Goal: Task Accomplishment & Management: Manage account settings

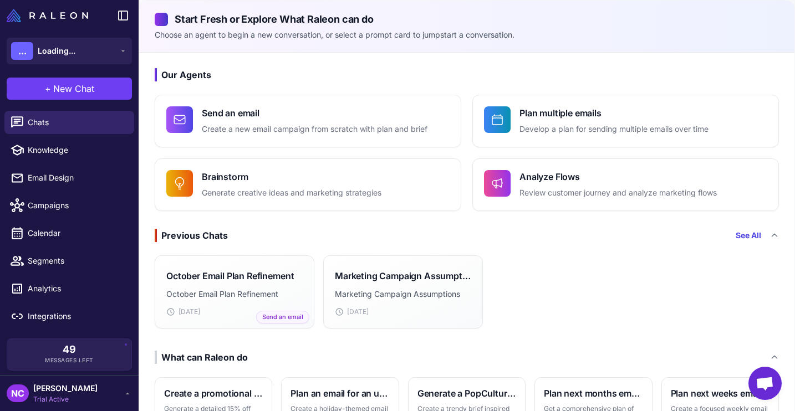
click at [53, 393] on span "[PERSON_NAME]" at bounding box center [65, 388] width 64 height 12
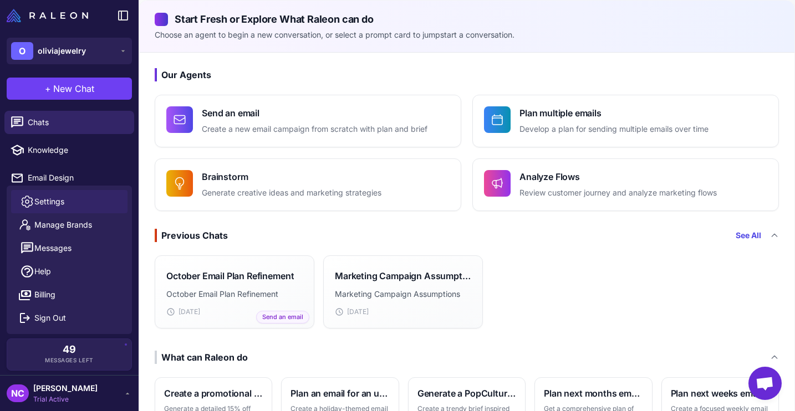
click at [45, 208] on link "Settings" at bounding box center [69, 201] width 116 height 23
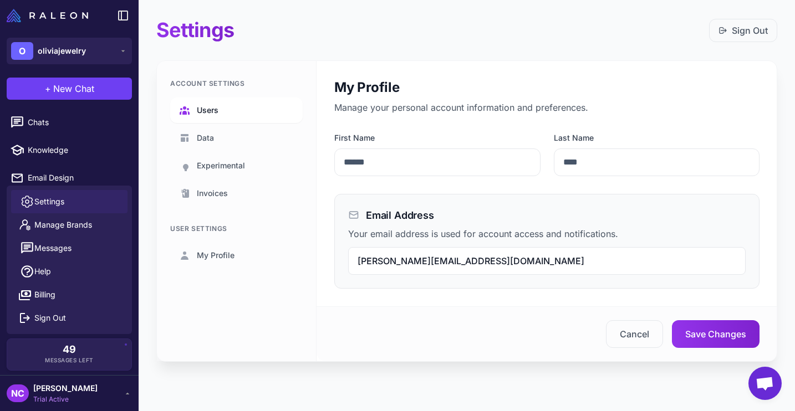
click at [214, 112] on span "Users" at bounding box center [208, 110] width 22 height 12
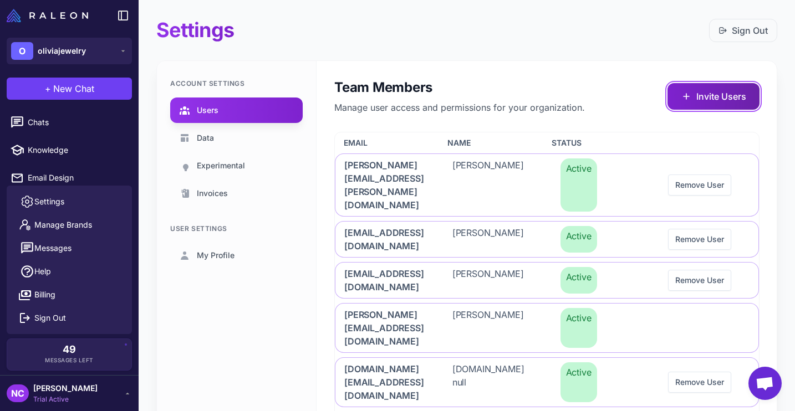
click at [718, 101] on button "Invite Users" at bounding box center [713, 96] width 92 height 27
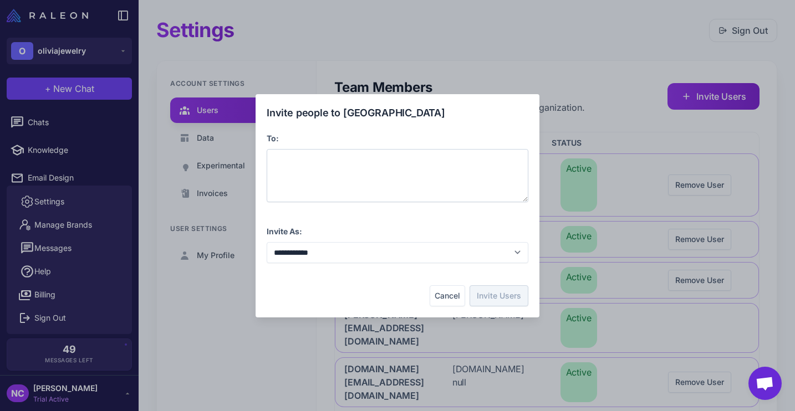
click at [371, 173] on div at bounding box center [398, 175] width 262 height 53
paste span
click at [328, 253] on select "**********" at bounding box center [398, 252] width 262 height 21
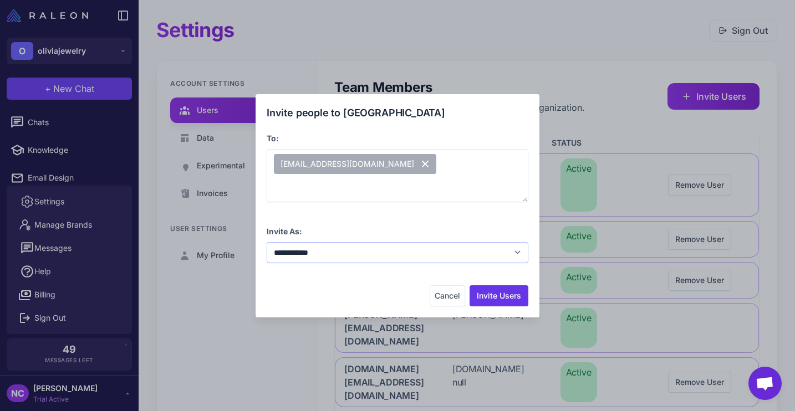
select select "**********"
click at [267, 242] on select "**********" at bounding box center [398, 252] width 262 height 21
click at [501, 295] on button "Invite Users" at bounding box center [498, 295] width 59 height 21
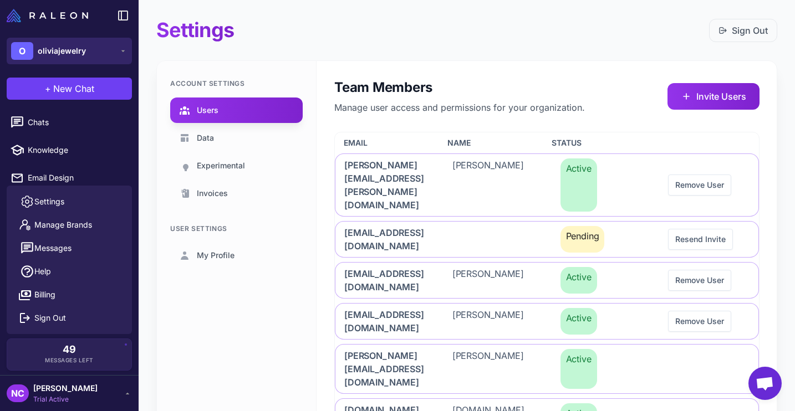
click at [112, 54] on button "O oliviajewelry" at bounding box center [69, 51] width 125 height 27
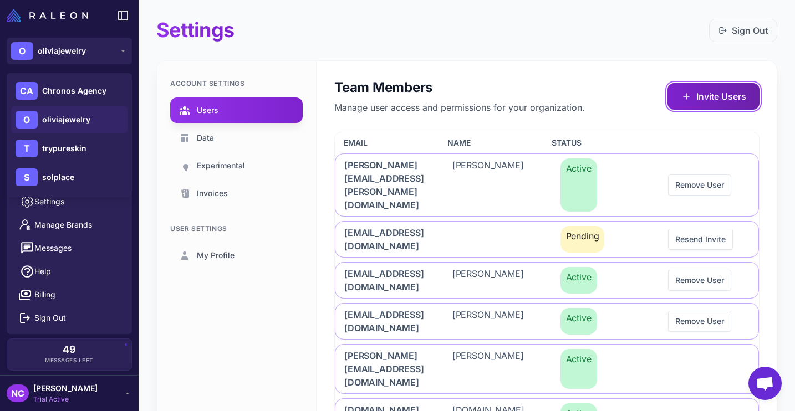
click at [730, 96] on button "Invite Users" at bounding box center [713, 96] width 92 height 27
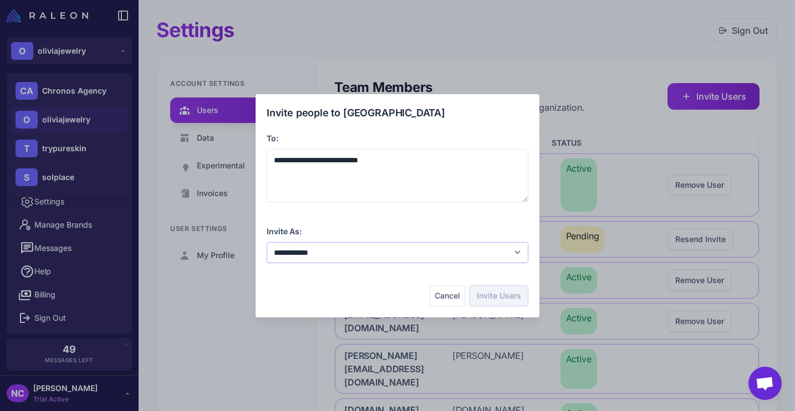
click at [407, 253] on select "**********" at bounding box center [398, 252] width 262 height 21
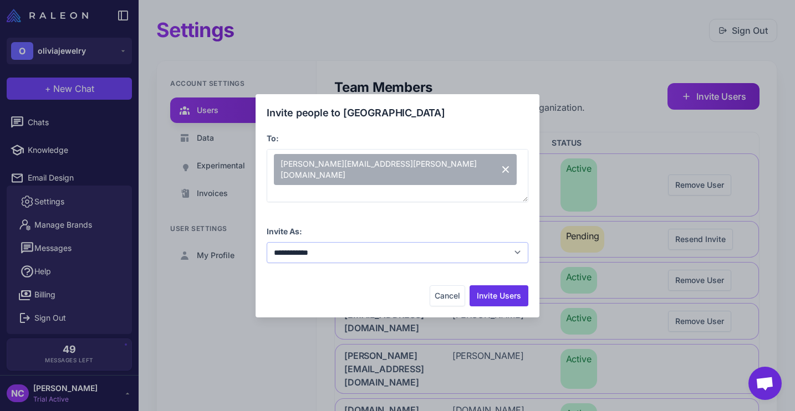
select select "**********"
click at [267, 242] on select "**********" at bounding box center [398, 252] width 262 height 21
click at [490, 295] on button "Invite Users" at bounding box center [498, 295] width 59 height 21
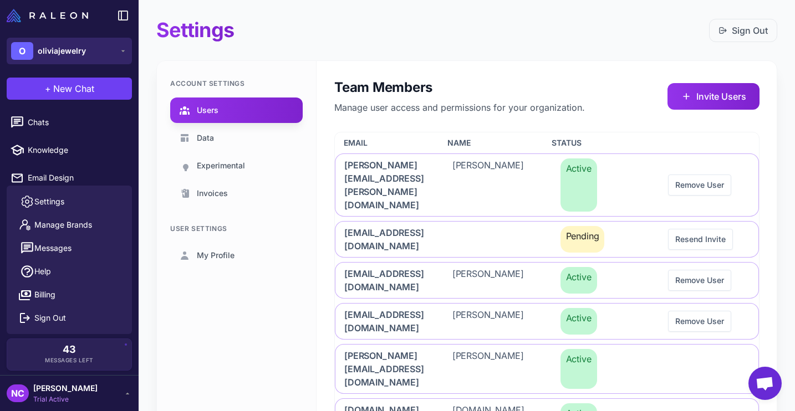
click at [90, 59] on button "O oliviajewelry" at bounding box center [69, 51] width 125 height 27
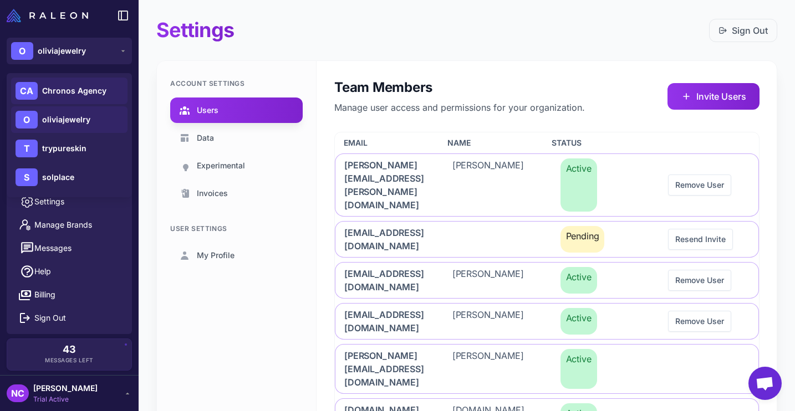
click at [65, 86] on span "Chronos Agency" at bounding box center [74, 91] width 64 height 12
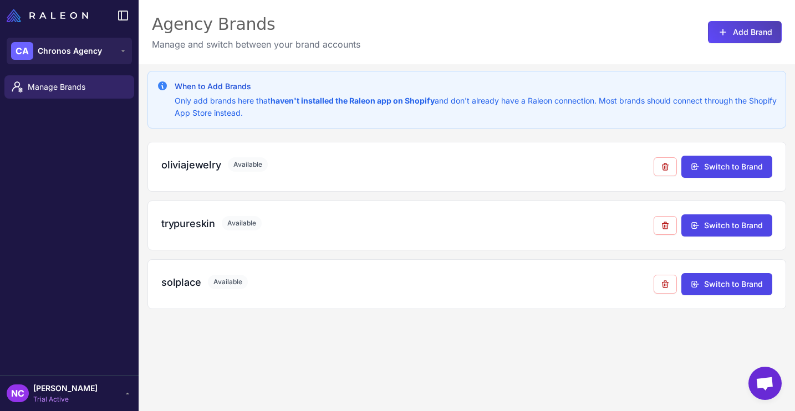
click at [59, 385] on span "[PERSON_NAME]" at bounding box center [65, 388] width 64 height 12
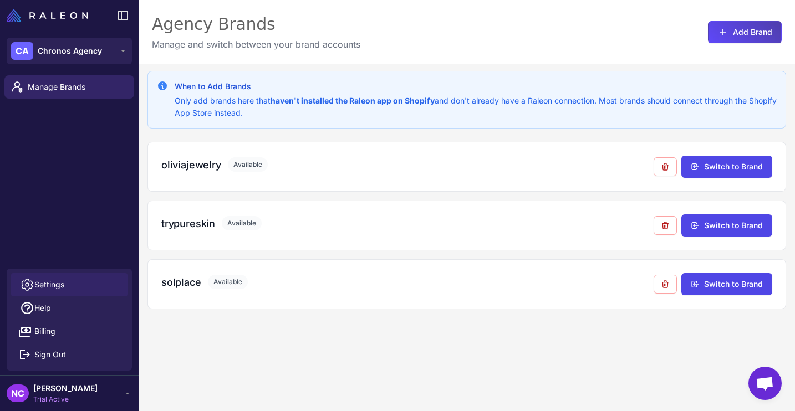
click at [58, 284] on span "Settings" at bounding box center [49, 285] width 30 height 12
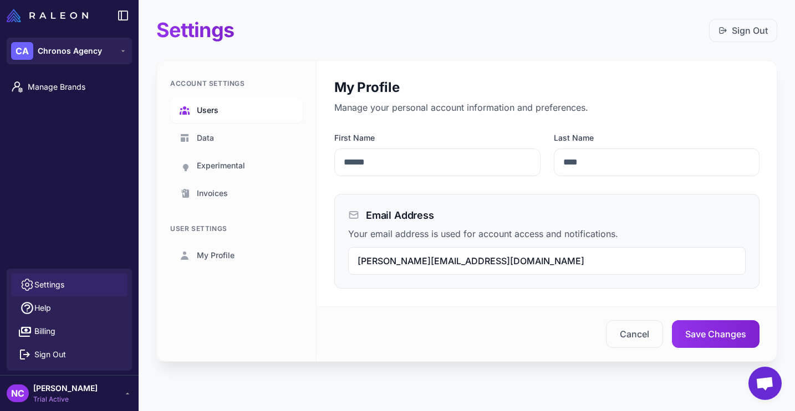
click at [210, 110] on span "Users" at bounding box center [208, 110] width 22 height 12
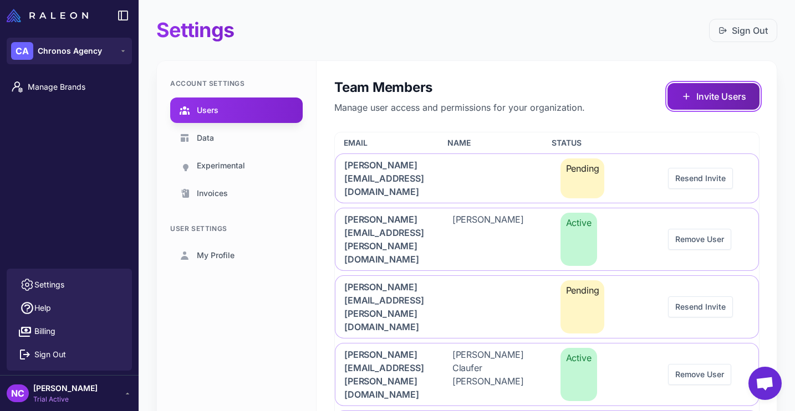
click at [723, 100] on button "Invite Users" at bounding box center [713, 96] width 92 height 27
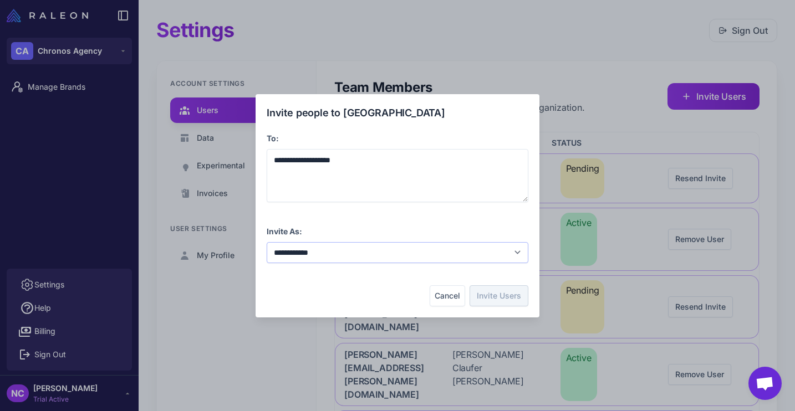
click at [285, 252] on select "**********" at bounding box center [398, 252] width 262 height 21
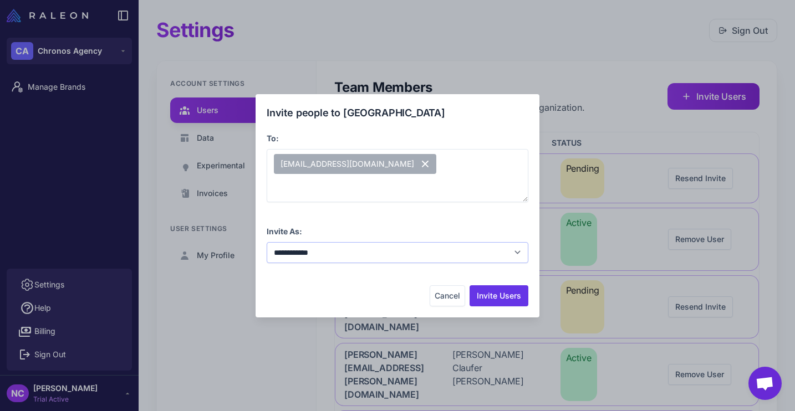
select select "**********"
click at [267, 242] on select "**********" at bounding box center [398, 252] width 262 height 21
click at [494, 301] on button "Invite Users" at bounding box center [498, 295] width 59 height 21
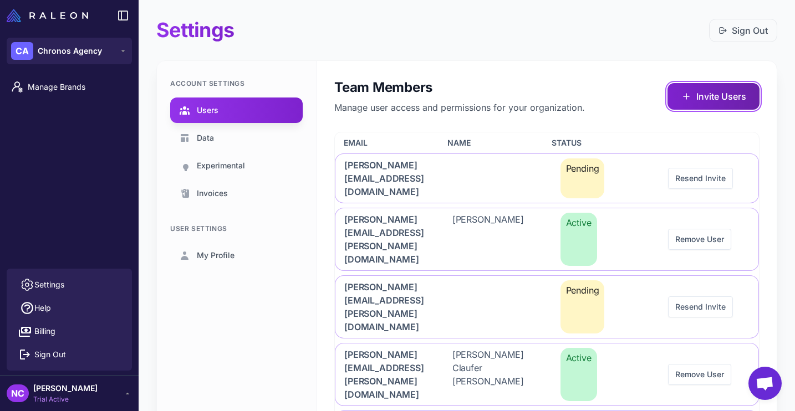
click at [714, 99] on button "Invite Users" at bounding box center [713, 96] width 92 height 27
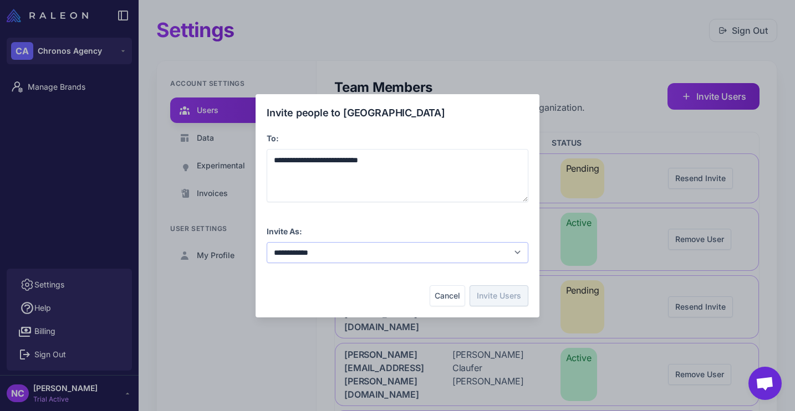
click at [426, 252] on select "**********" at bounding box center [398, 252] width 262 height 21
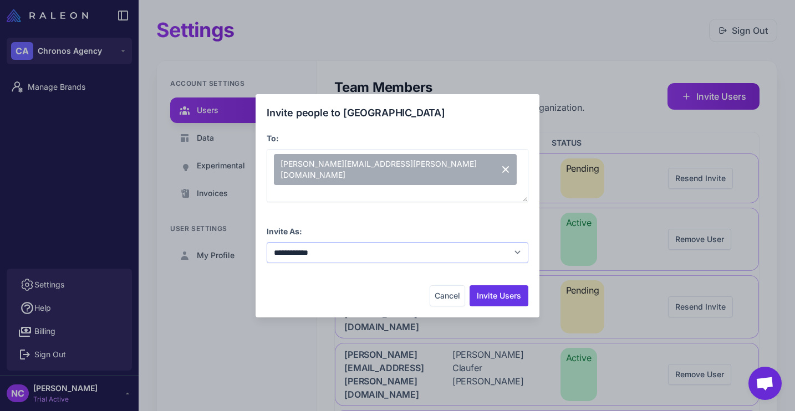
select select "**********"
click at [267, 242] on select "**********" at bounding box center [398, 252] width 262 height 21
click at [489, 293] on button "Invite Users" at bounding box center [498, 295] width 59 height 21
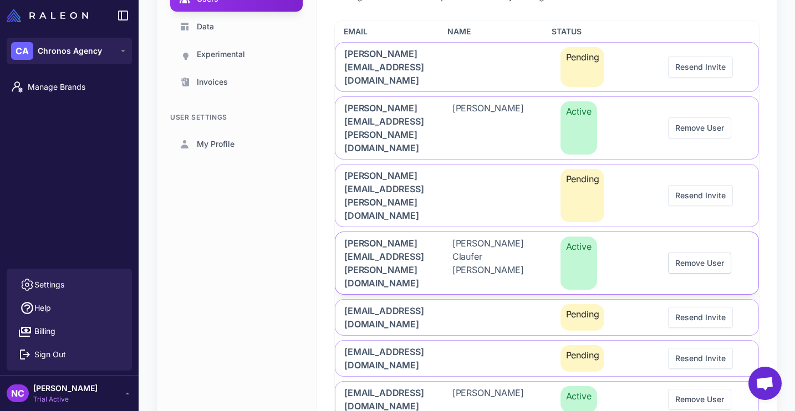
scroll to position [109, 0]
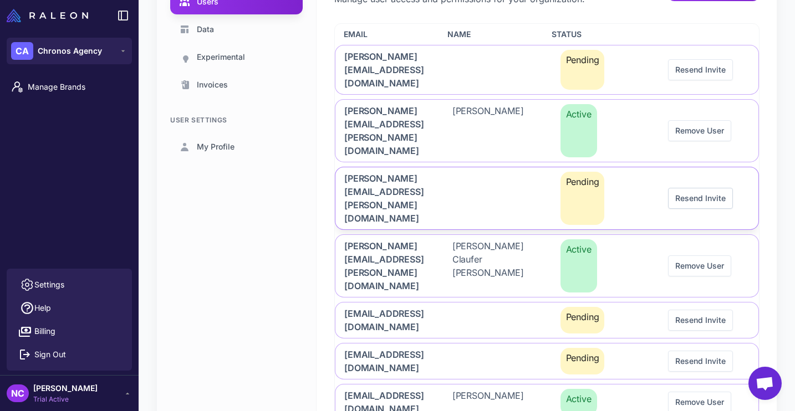
click at [698, 188] on button "Resend Invite" at bounding box center [700, 198] width 65 height 21
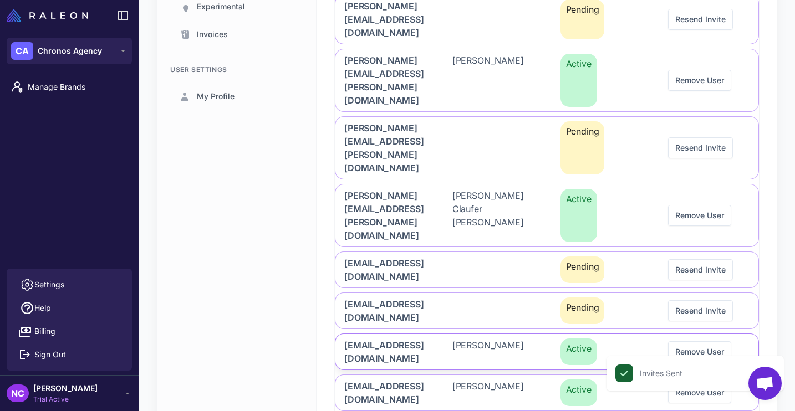
scroll to position [158, 0]
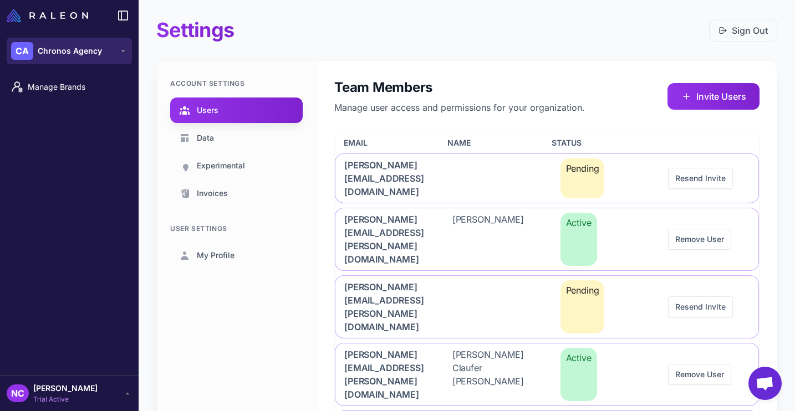
click at [95, 54] on span "Chronos Agency" at bounding box center [70, 51] width 64 height 12
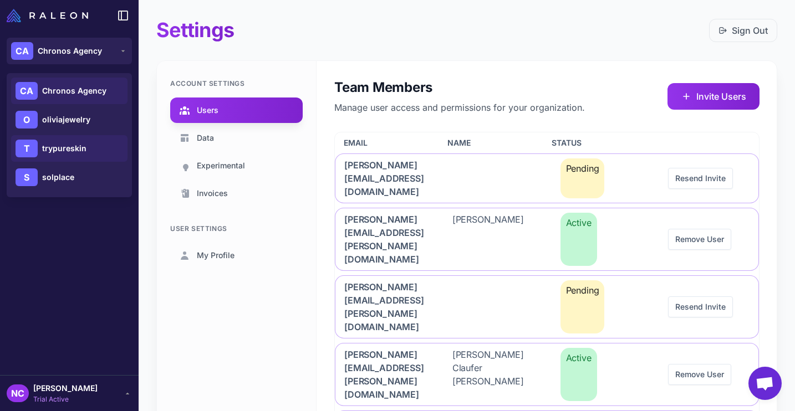
click at [55, 152] on span "trypureskin" at bounding box center [64, 148] width 44 height 12
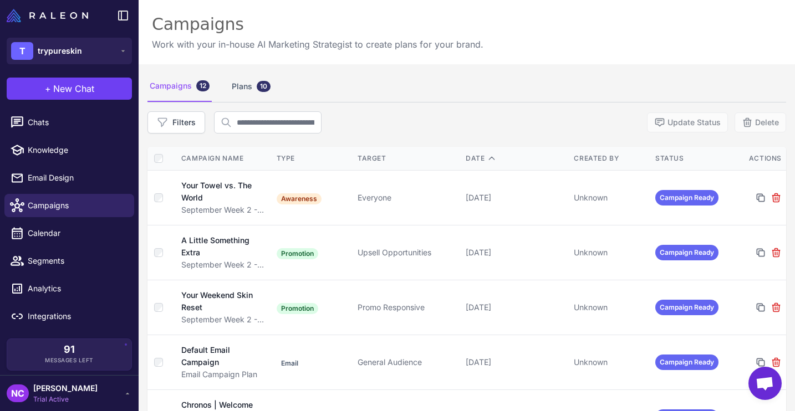
click at [76, 395] on span "Trial Active" at bounding box center [65, 400] width 64 height 10
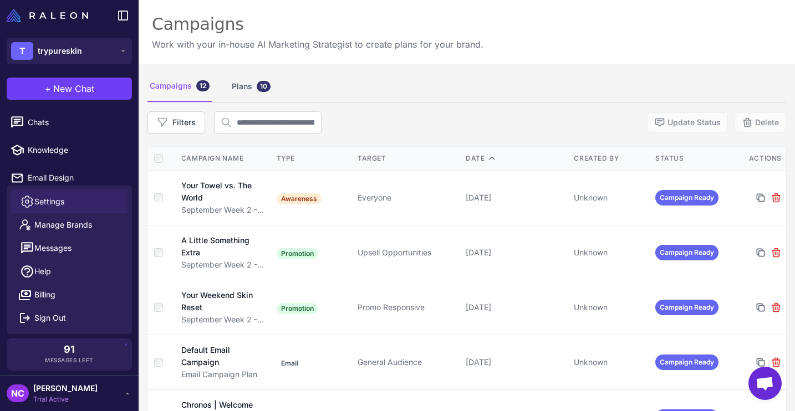
click at [72, 201] on link "Settings" at bounding box center [69, 201] width 116 height 23
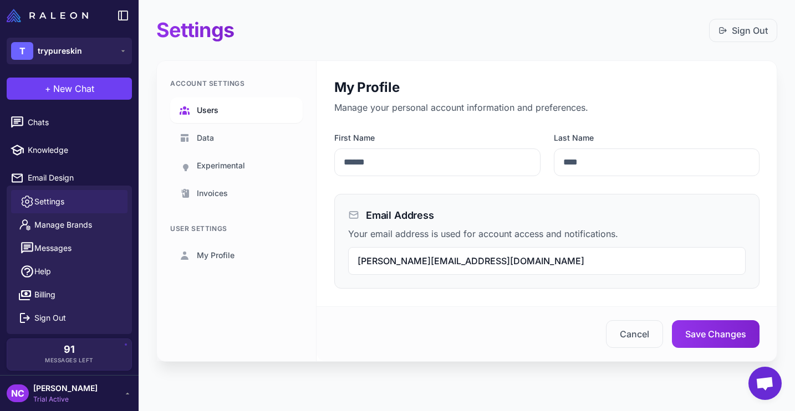
click at [227, 110] on link "Users" at bounding box center [236, 110] width 132 height 25
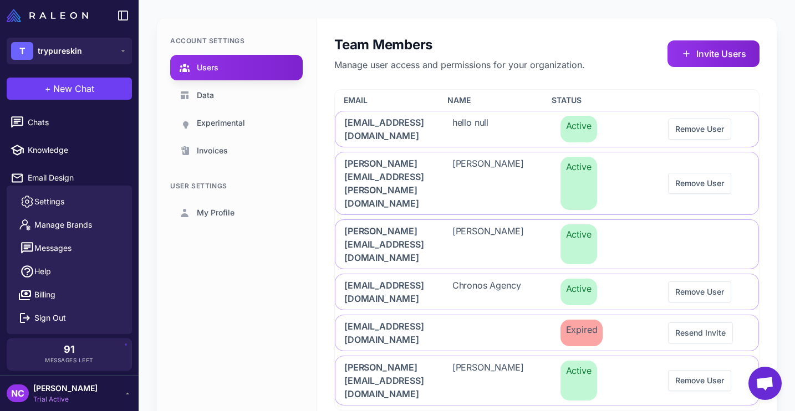
scroll to position [40, 0]
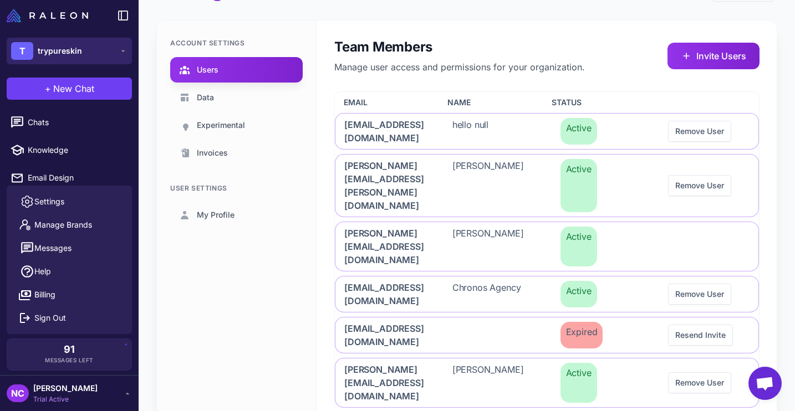
click at [88, 51] on button "T trypureskin" at bounding box center [69, 51] width 125 height 27
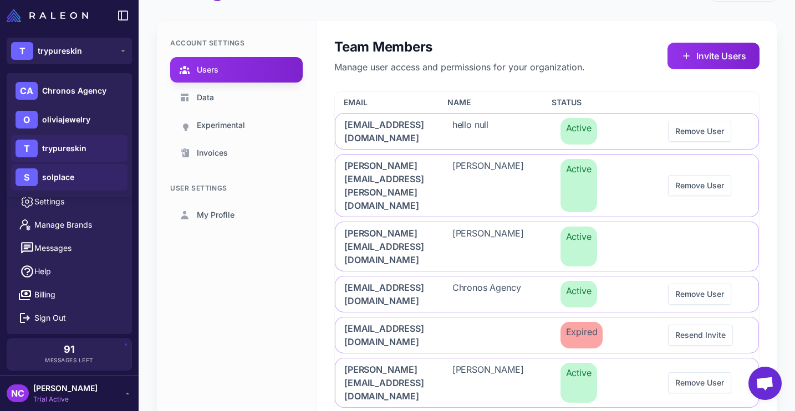
click at [64, 182] on span "solplace" at bounding box center [58, 177] width 32 height 12
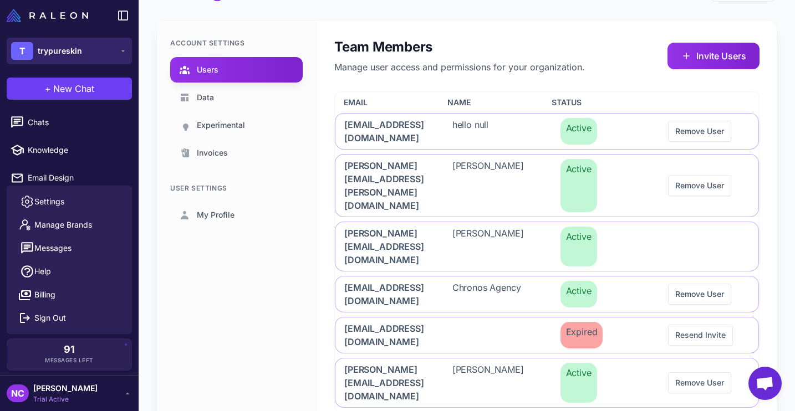
click at [68, 46] on span "trypureskin" at bounding box center [60, 51] width 44 height 12
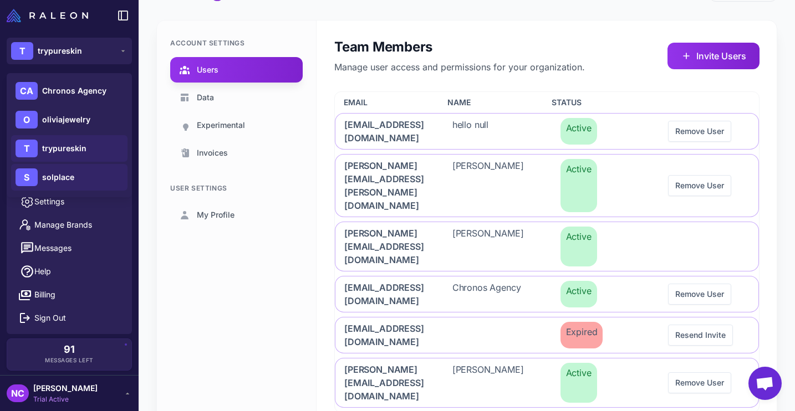
click at [64, 181] on span "solplace" at bounding box center [58, 177] width 32 height 12
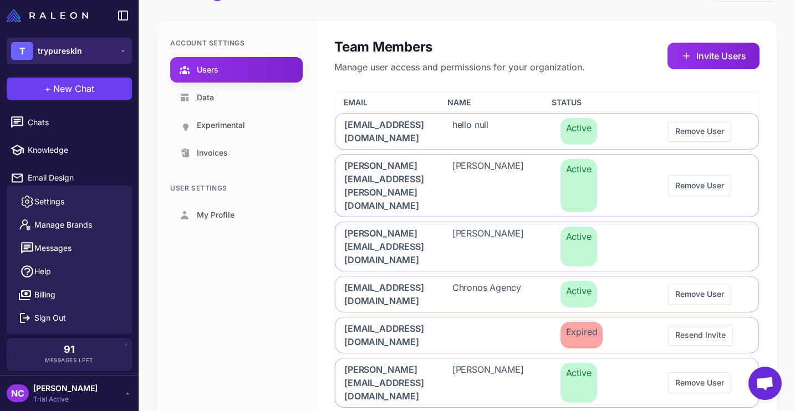
click at [99, 44] on button "T trypureskin" at bounding box center [69, 51] width 125 height 27
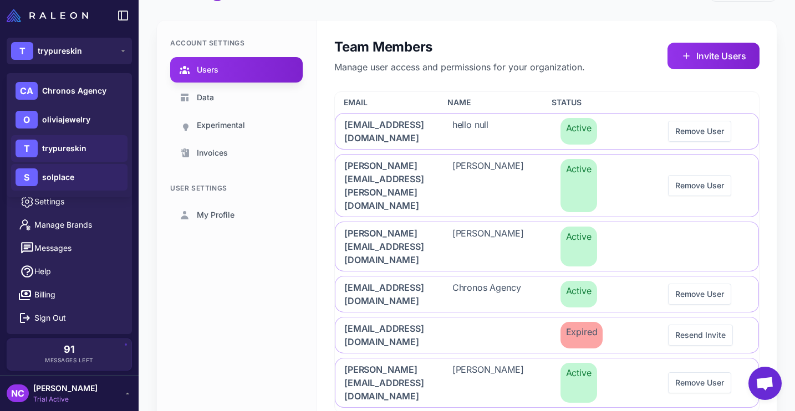
click at [70, 174] on span "solplace" at bounding box center [58, 177] width 32 height 12
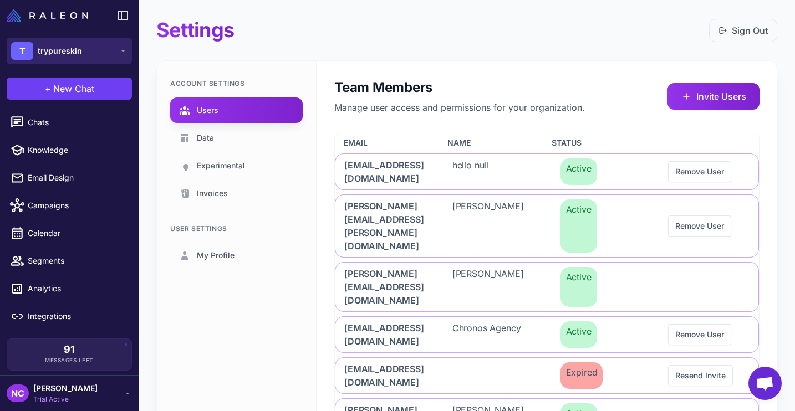
click at [89, 55] on button "T trypureskin" at bounding box center [69, 51] width 125 height 27
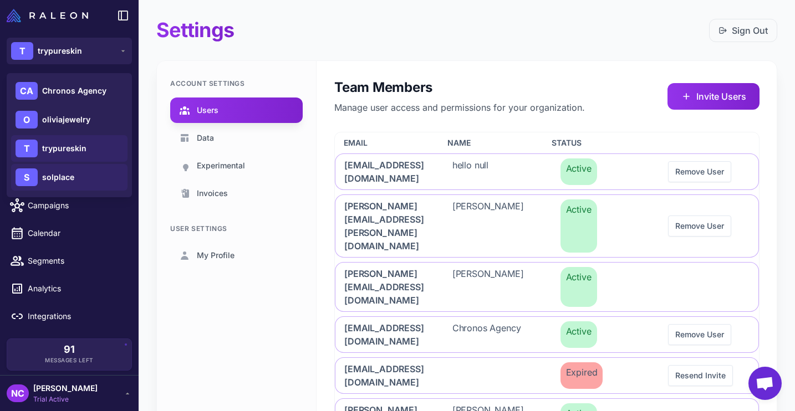
click at [67, 179] on span "solplace" at bounding box center [58, 177] width 32 height 12
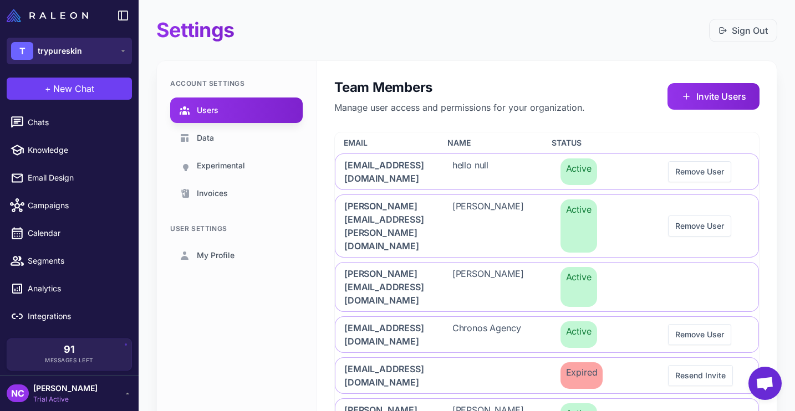
click at [69, 53] on span "trypureskin" at bounding box center [60, 51] width 44 height 12
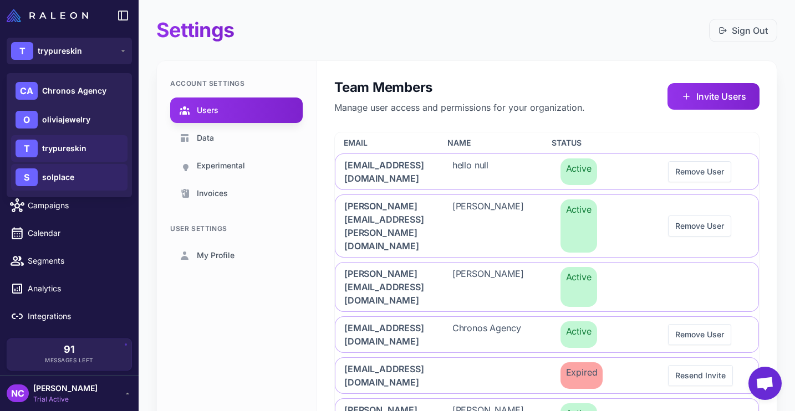
click at [53, 178] on span "solplace" at bounding box center [58, 177] width 32 height 12
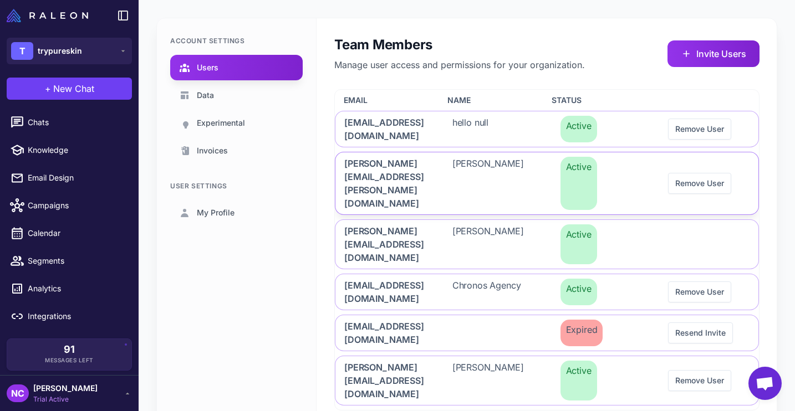
scroll to position [38, 0]
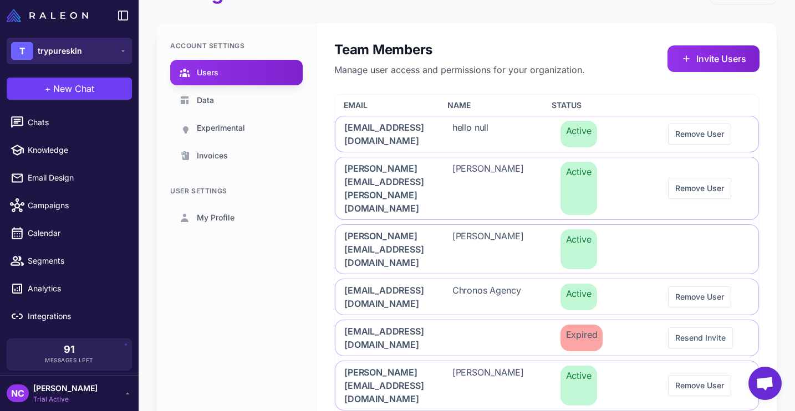
click at [75, 49] on span "trypureskin" at bounding box center [60, 51] width 44 height 12
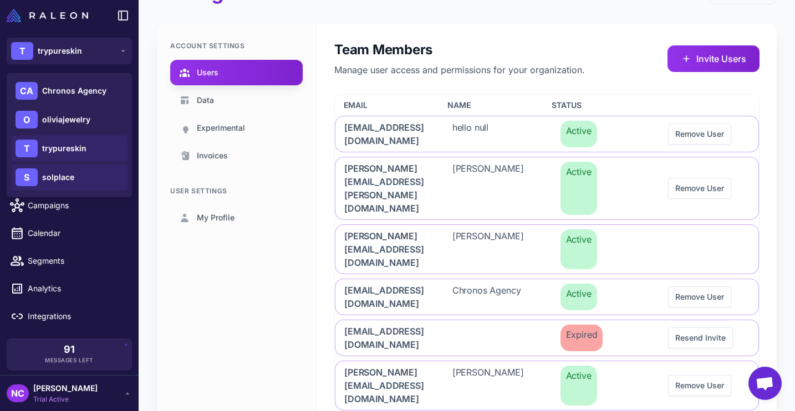
click at [64, 177] on span "solplace" at bounding box center [58, 177] width 32 height 12
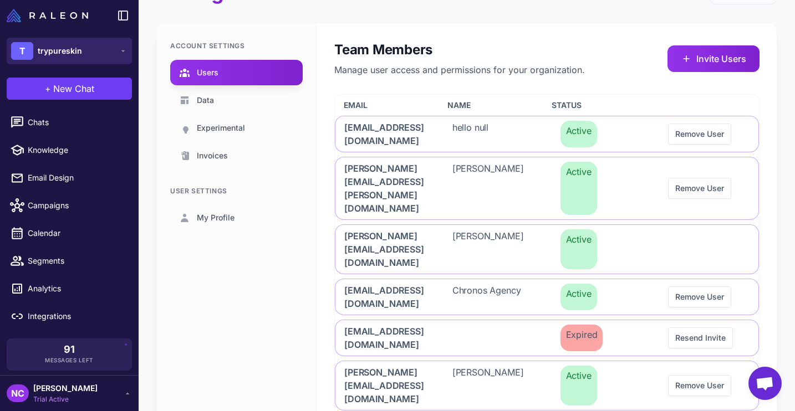
click at [59, 49] on span "trypureskin" at bounding box center [60, 51] width 44 height 12
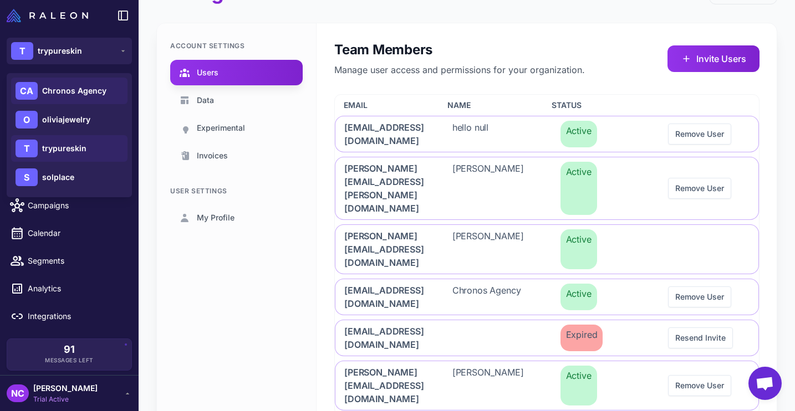
click at [77, 88] on span "Chronos Agency" at bounding box center [74, 91] width 64 height 12
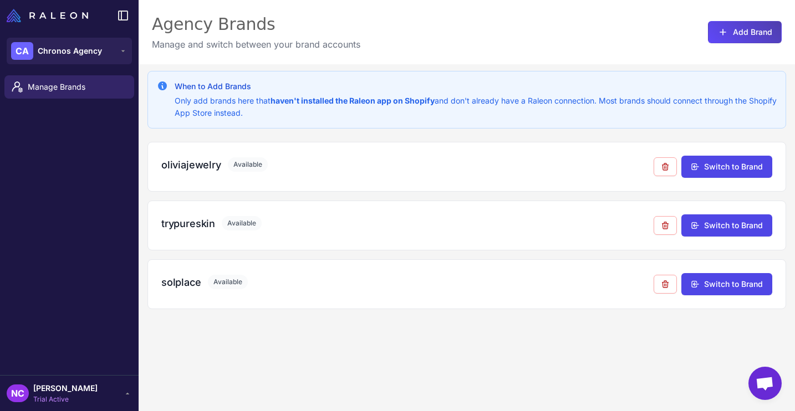
click at [75, 388] on span "[PERSON_NAME]" at bounding box center [65, 388] width 64 height 12
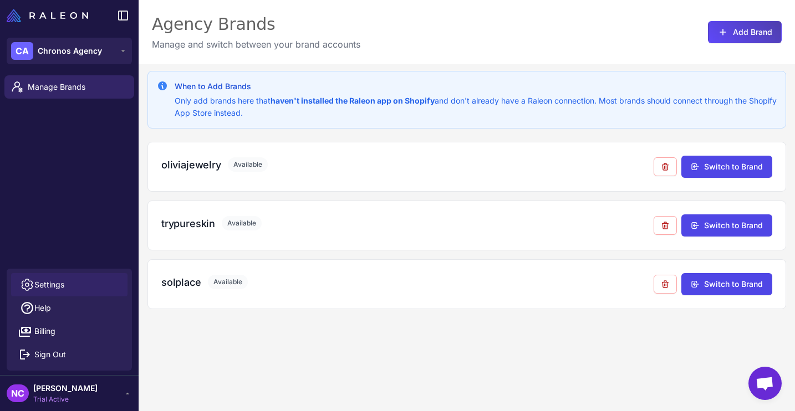
click at [81, 280] on link "Settings" at bounding box center [69, 284] width 116 height 23
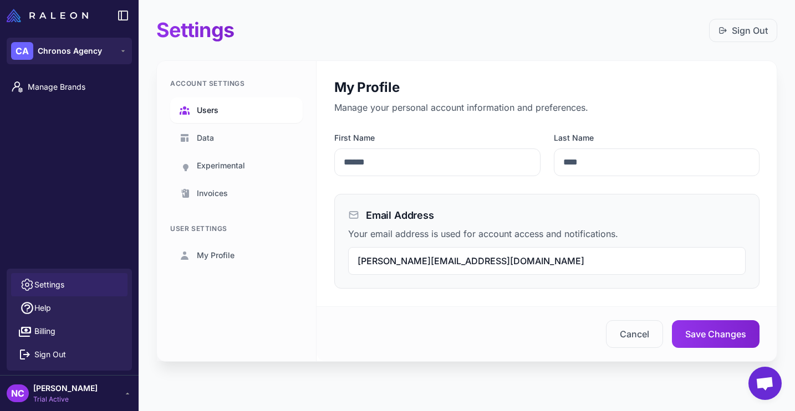
click at [237, 112] on link "Users" at bounding box center [236, 110] width 132 height 25
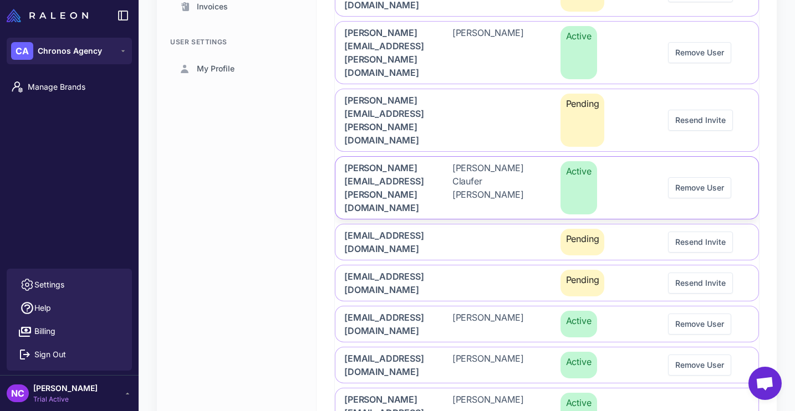
scroll to position [289, 0]
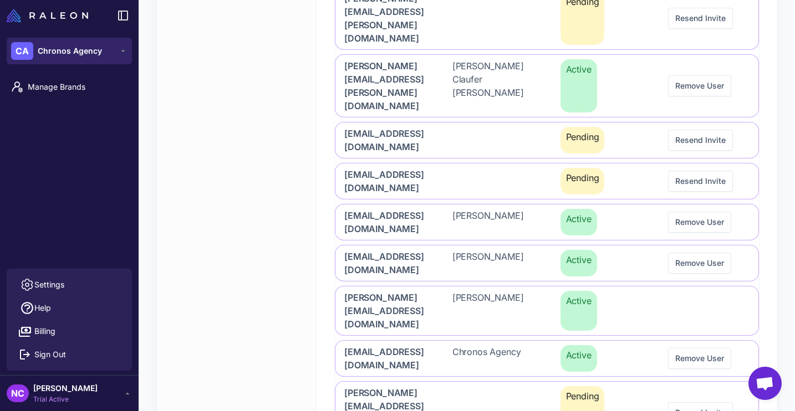
click at [63, 48] on span "Chronos Agency" at bounding box center [70, 51] width 64 height 12
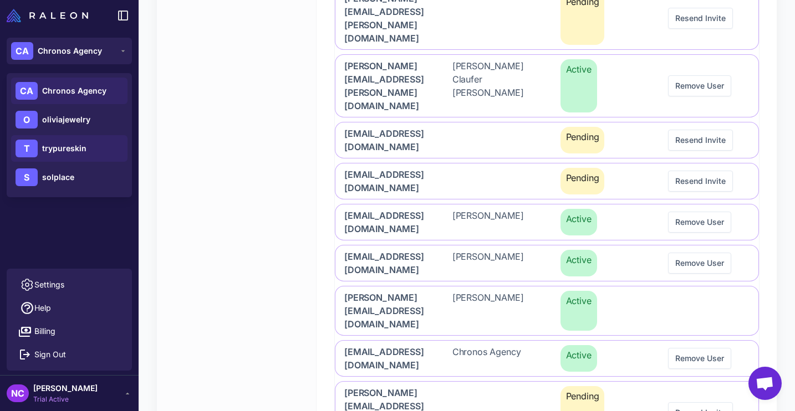
click at [66, 152] on span "trypureskin" at bounding box center [64, 148] width 44 height 12
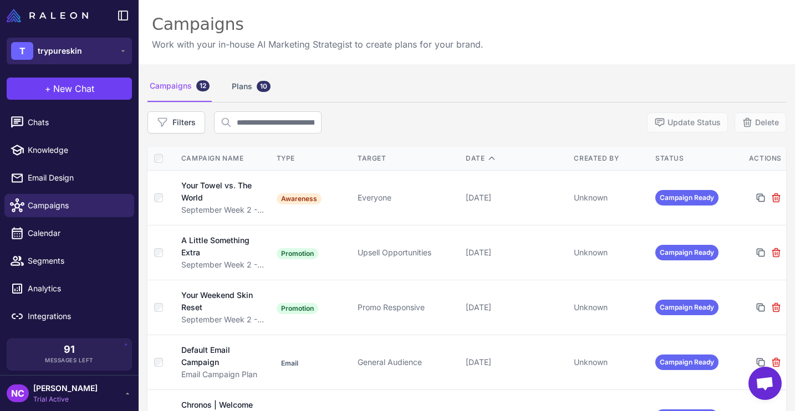
click at [69, 50] on span "trypureskin" at bounding box center [60, 51] width 44 height 12
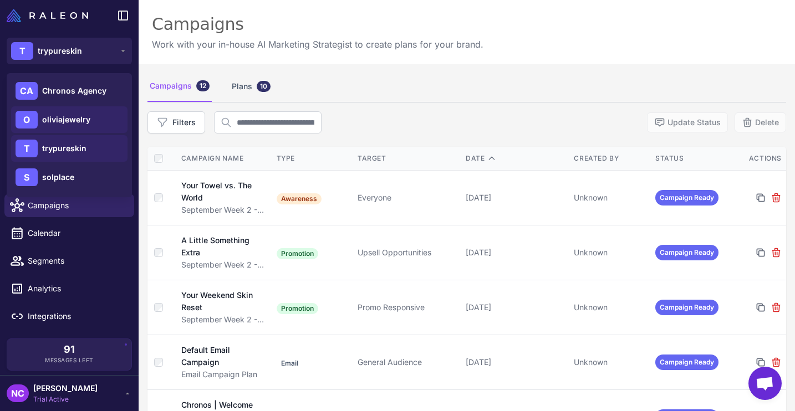
click at [76, 124] on span "oliviajewelry" at bounding box center [66, 120] width 48 height 12
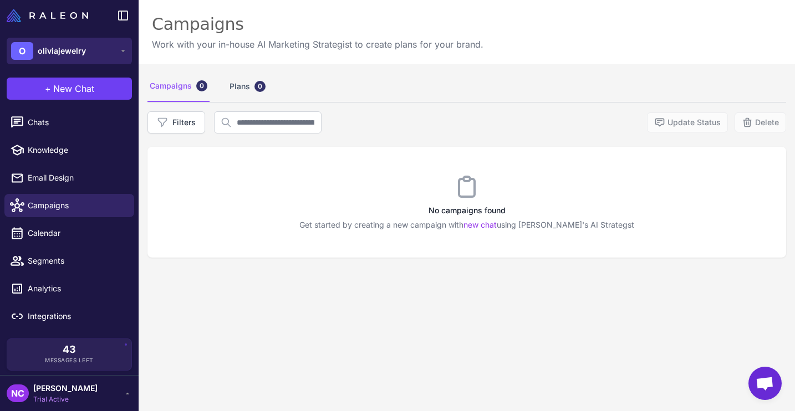
click at [70, 49] on span "oliviajewelry" at bounding box center [62, 51] width 48 height 12
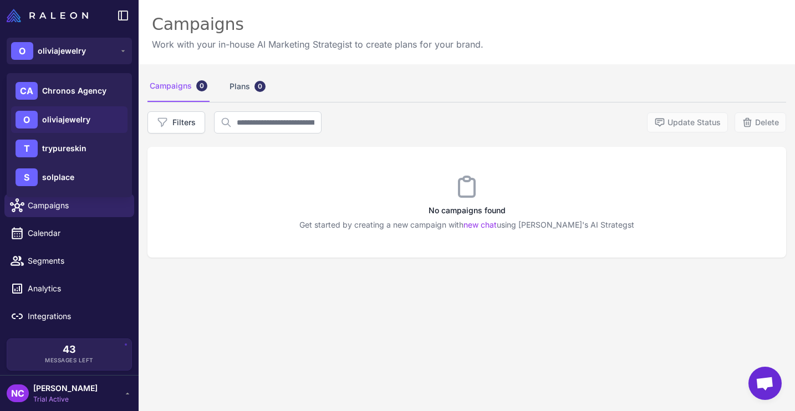
click at [69, 393] on span "[PERSON_NAME]" at bounding box center [65, 388] width 64 height 12
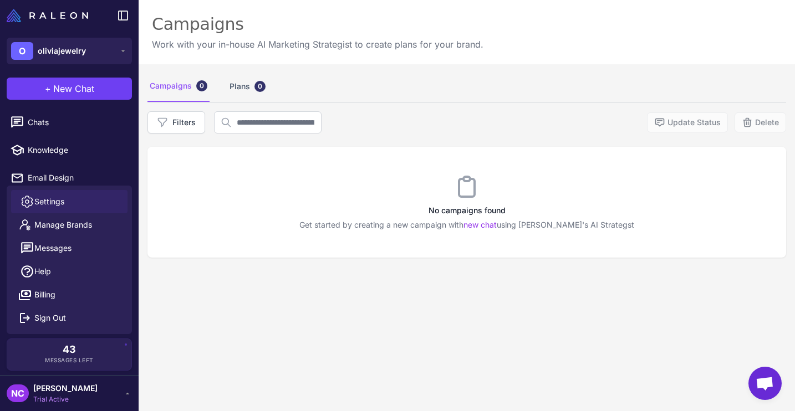
click at [75, 199] on link "Settings" at bounding box center [69, 201] width 116 height 23
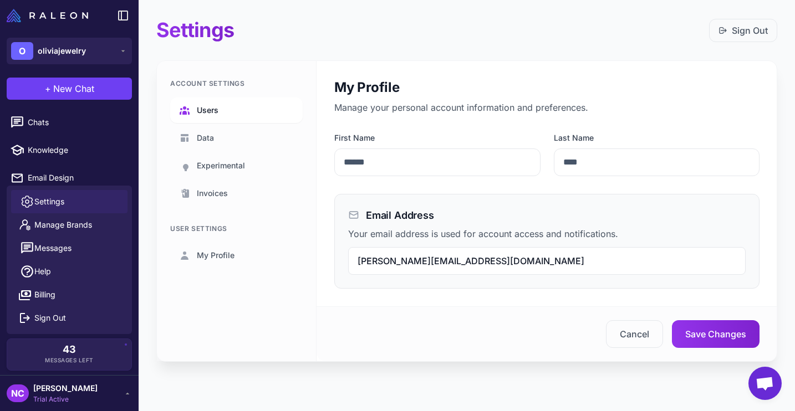
click at [223, 107] on link "Users" at bounding box center [236, 110] width 132 height 25
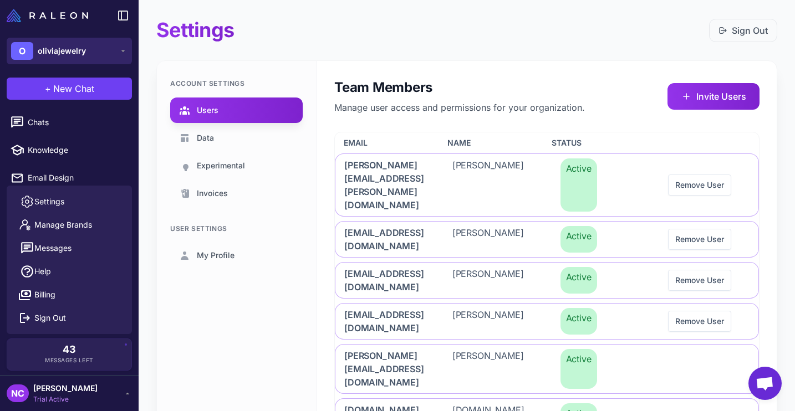
click at [74, 45] on span "oliviajewelry" at bounding box center [62, 51] width 48 height 12
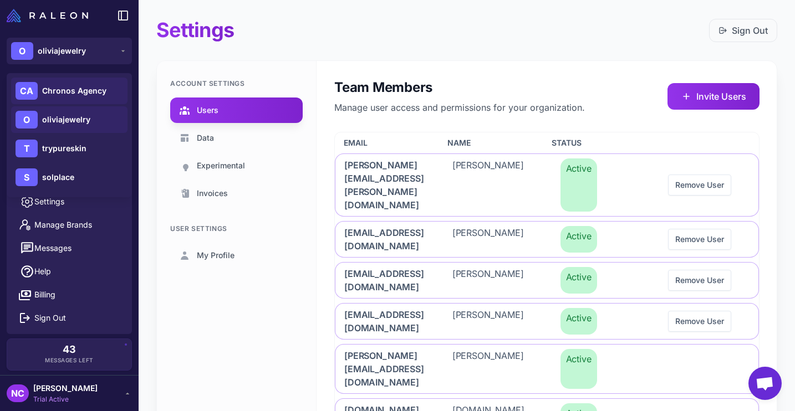
click at [65, 91] on span "Chronos Agency" at bounding box center [74, 91] width 64 height 12
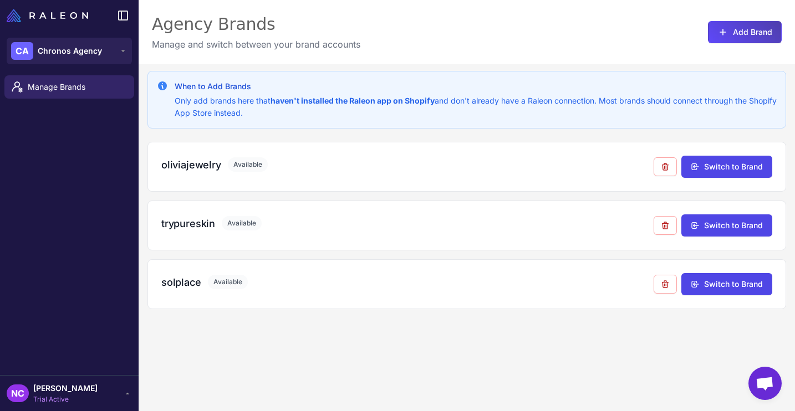
click at [64, 394] on span "[PERSON_NAME]" at bounding box center [65, 388] width 64 height 12
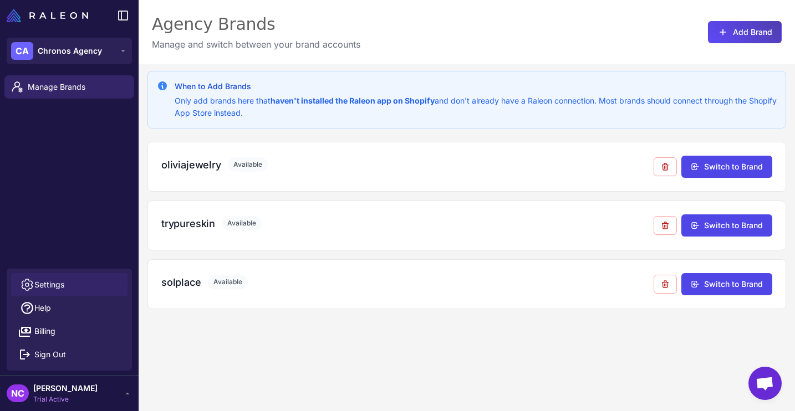
click at [54, 279] on span "Settings" at bounding box center [49, 285] width 30 height 12
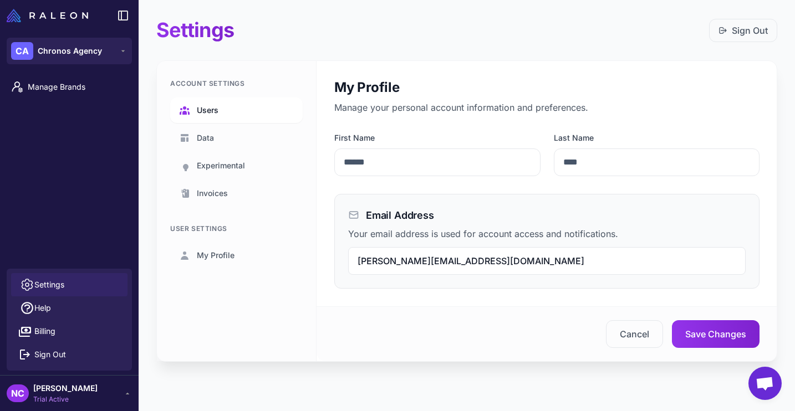
click at [229, 105] on link "Users" at bounding box center [236, 110] width 132 height 25
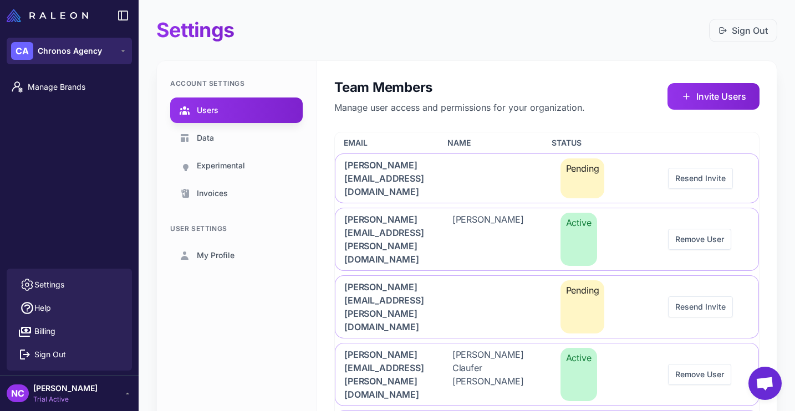
click at [42, 53] on span "Chronos Agency" at bounding box center [70, 51] width 64 height 12
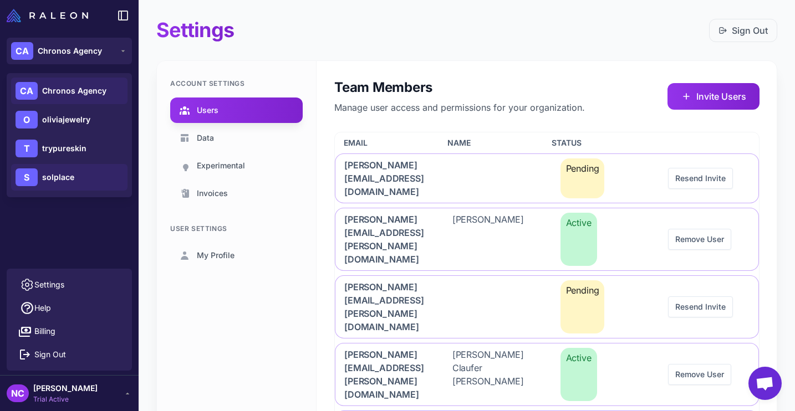
click at [64, 177] on span "solplace" at bounding box center [58, 177] width 32 height 12
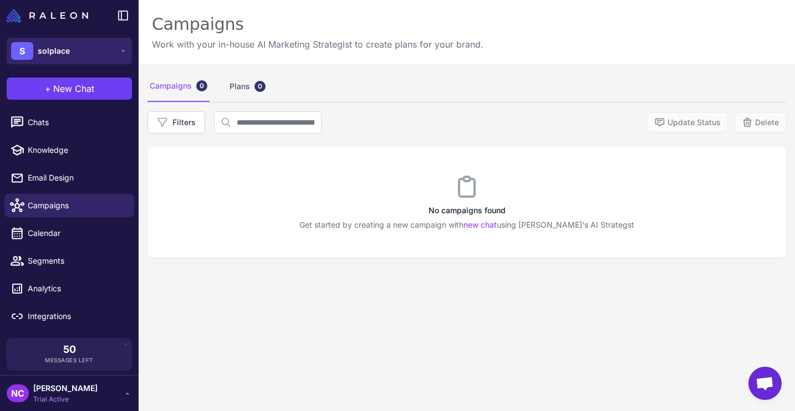
click at [65, 54] on span "solplace" at bounding box center [54, 51] width 32 height 12
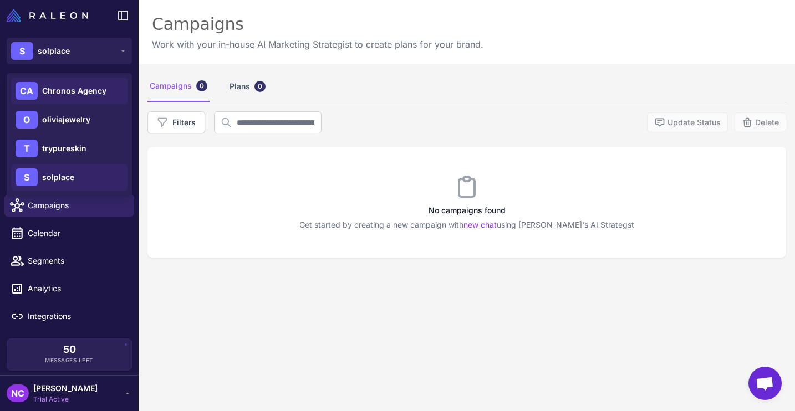
click at [66, 91] on span "Chronos Agency" at bounding box center [74, 91] width 64 height 12
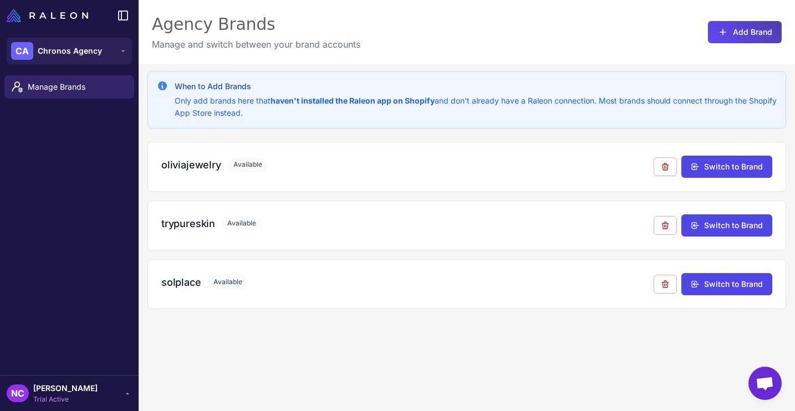
click at [69, 401] on span "Trial Active" at bounding box center [65, 400] width 64 height 10
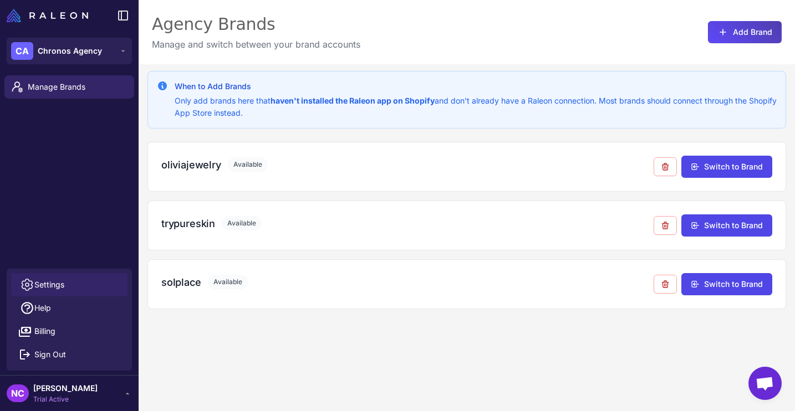
click at [55, 283] on span "Settings" at bounding box center [49, 285] width 30 height 12
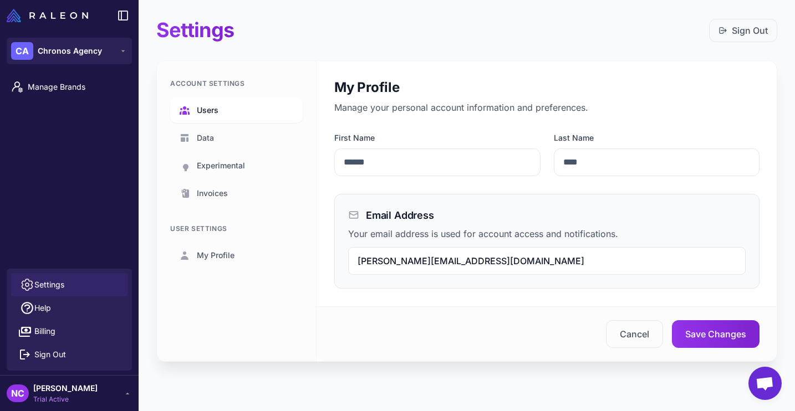
click at [227, 105] on link "Users" at bounding box center [236, 110] width 132 height 25
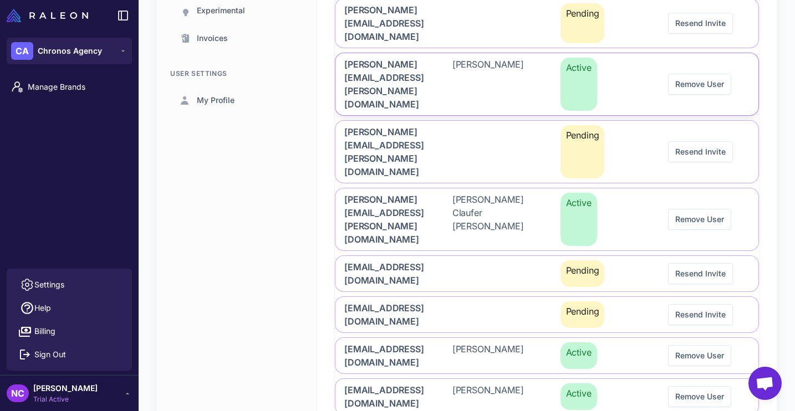
scroll to position [158, 0]
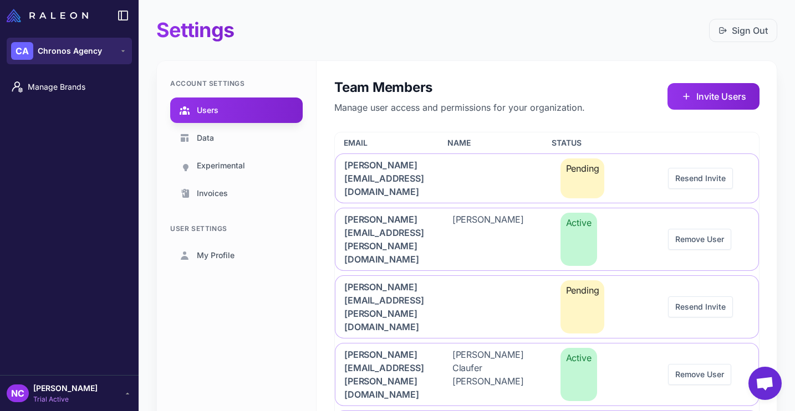
click at [100, 55] on span "Chronos Agency" at bounding box center [70, 51] width 64 height 12
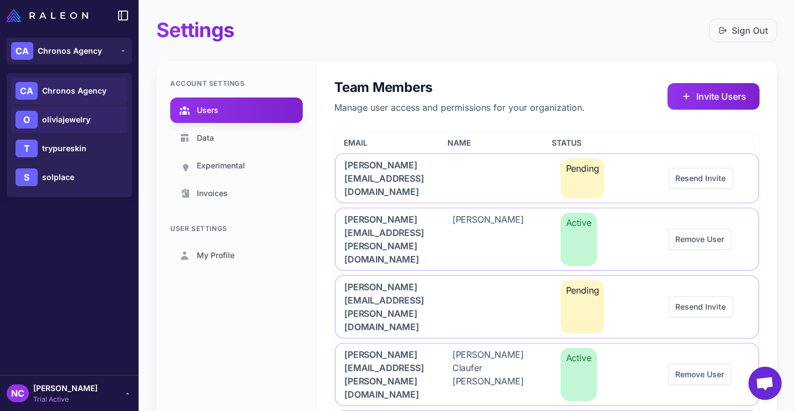
click at [88, 121] on span "oliviajewelry" at bounding box center [66, 120] width 48 height 12
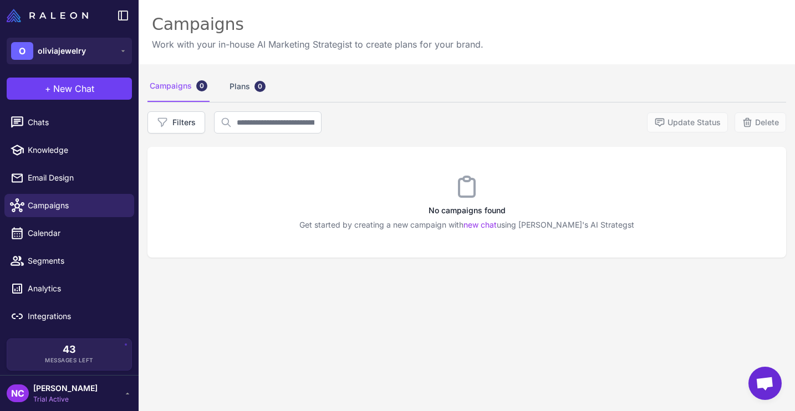
scroll to position [2, 0]
